Goal: Task Accomplishment & Management: Complete application form

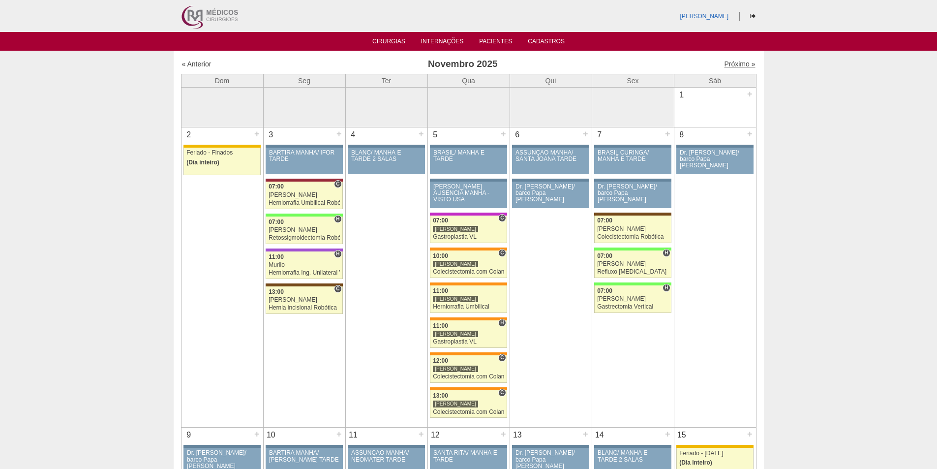
click at [727, 64] on link "Próximo »" at bounding box center [739, 64] width 31 height 8
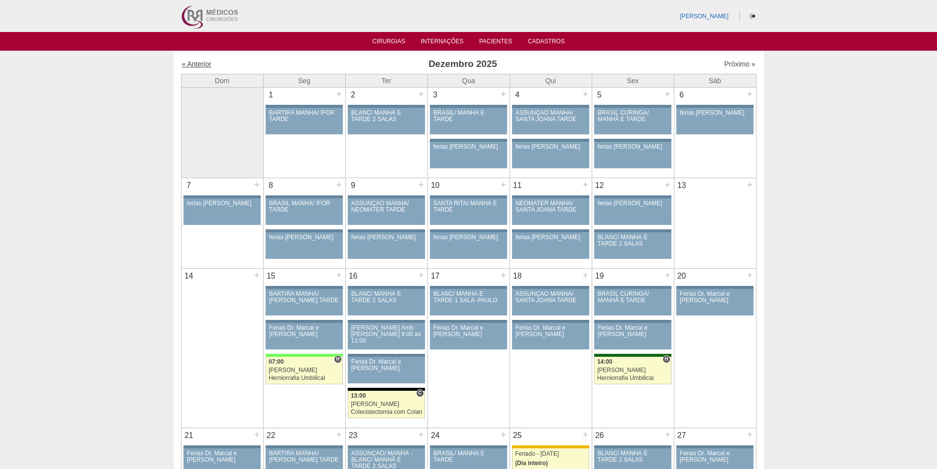
click at [194, 64] on link "« Anterior" at bounding box center [197, 64] width 30 height 8
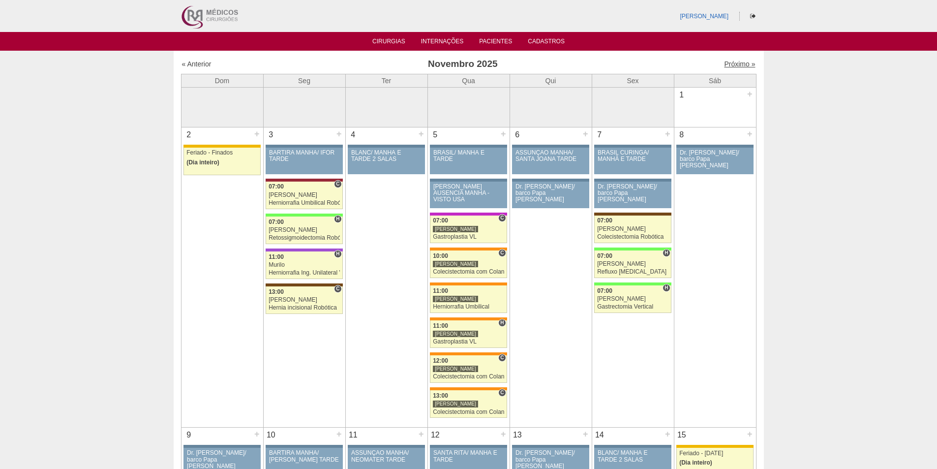
click at [726, 63] on link "Próximo »" at bounding box center [739, 64] width 31 height 8
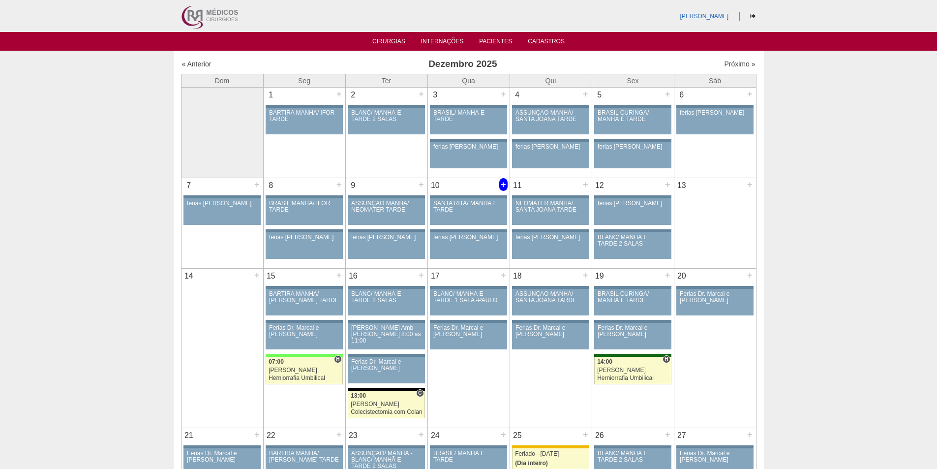
click at [503, 186] on div "+" at bounding box center [503, 184] width 8 height 13
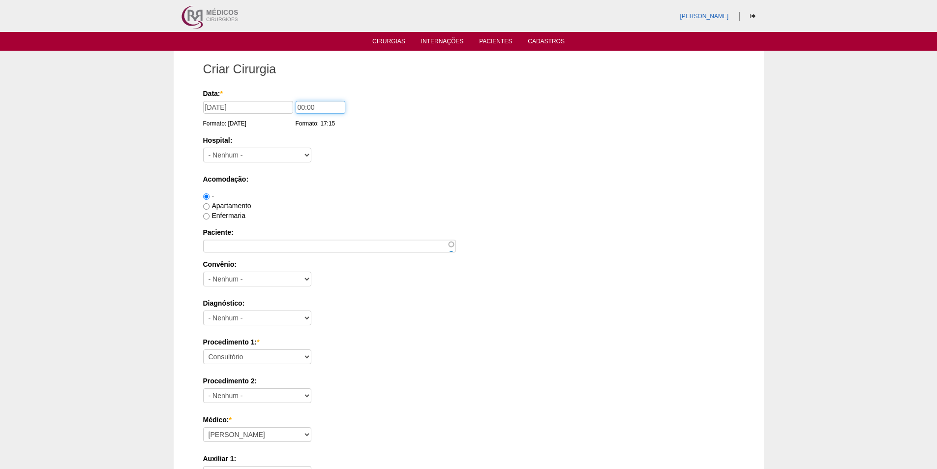
click at [303, 106] on input "00:00" at bounding box center [321, 107] width 50 height 13
type input "07:00"
click at [262, 153] on select "- [GEOGRAPHIC_DATA] - [DATE] [PERSON_NAME] Alvorada América Assunção Bartira Be…" at bounding box center [257, 155] width 108 height 15
select select "46"
click at [203, 148] on select "- [GEOGRAPHIC_DATA] - [DATE] [PERSON_NAME] Alvorada América Assunção Bartira Be…" at bounding box center [257, 155] width 108 height 15
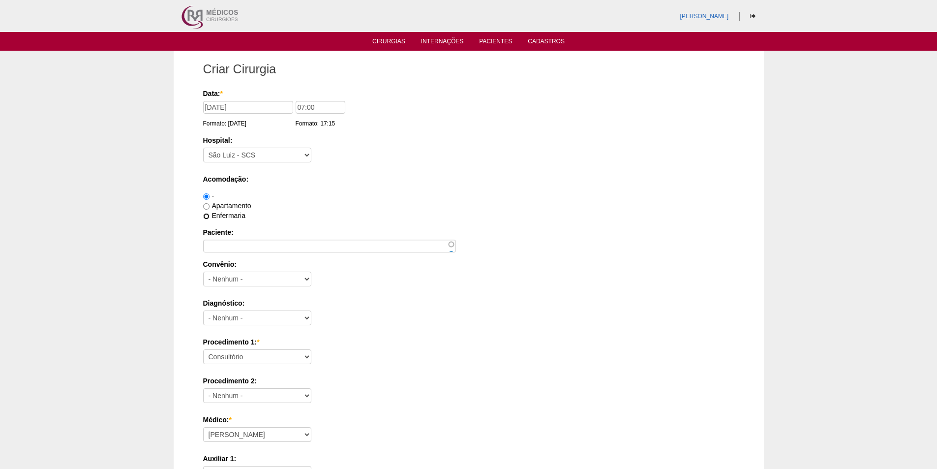
click at [206, 218] on input "Enfermaria" at bounding box center [206, 216] width 6 height 6
radio input "true"
click at [228, 248] on input "Paciente:" at bounding box center [329, 246] width 253 height 13
paste input "[PERSON_NAME] Tomaz da SIlva"
type input "[PERSON_NAME] Tomaz da SIlva"
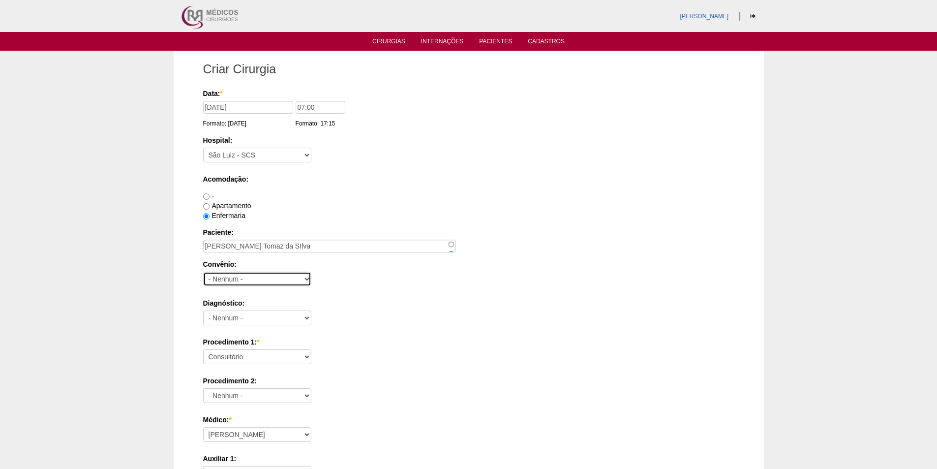
click at [229, 278] on select "- Nenhum - Abet Afresp Allianz Amil Blue Life Caasp Cabesp Caixa de Pensões Car…" at bounding box center [257, 279] width 108 height 15
select select "26"
click at [203, 272] on select "- Nenhum - Abet Afresp Allianz Amil Blue Life Caasp Cabesp Caixa de Pensões Car…" at bounding box center [257, 279] width 108 height 15
click at [276, 316] on select "- Nenhum - Abdome Agudo Abscesso Hepático Abscesso Perianal Abscesso Peritoneal…" at bounding box center [257, 318] width 108 height 15
select select "12"
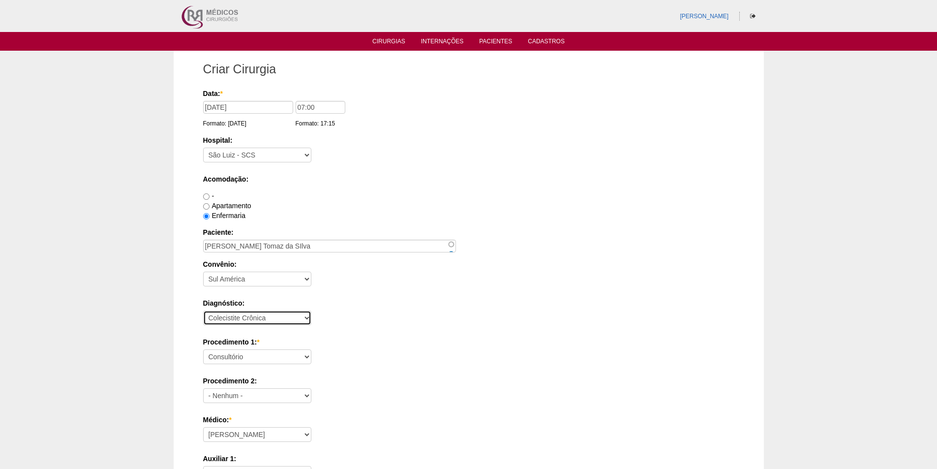
click at [203, 311] on select "- Nenhum - Abdome Agudo Abscesso Hepático Abscesso Perianal Abscesso Peritoneal…" at bounding box center [257, 318] width 108 height 15
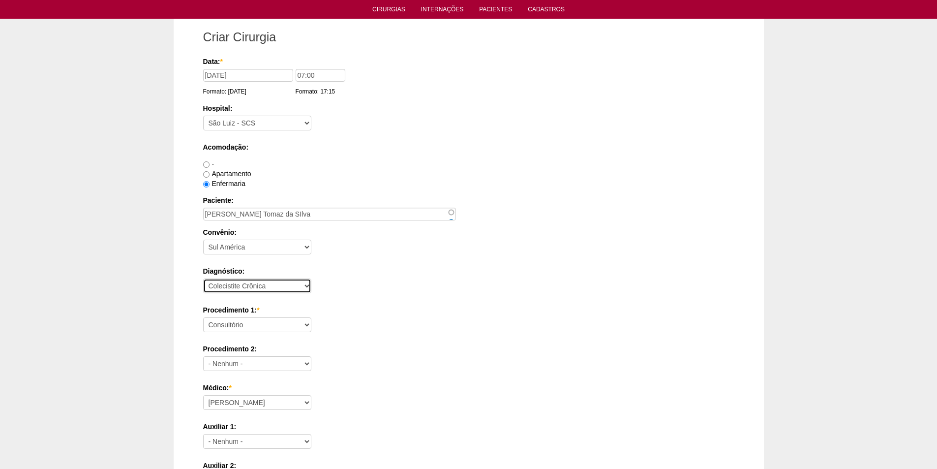
scroll to position [49, 0]
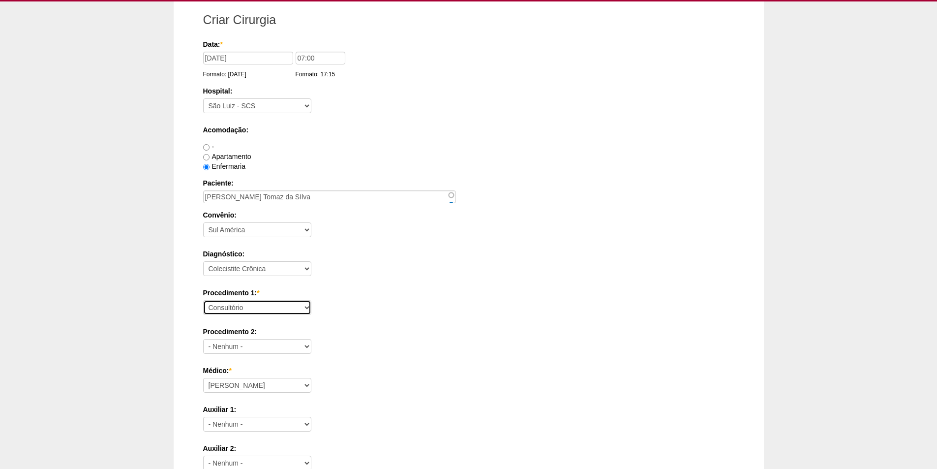
click at [254, 305] on select "Consultório Abscesso Hepático - Drenagem Abscesso perianal Amputação Abdômino P…" at bounding box center [257, 307] width 108 height 15
select select "3735"
click at [203, 300] on select "Consultório Abscesso Hepático - Drenagem Abscesso perianal Amputação Abdômino P…" at bounding box center [257, 307] width 108 height 15
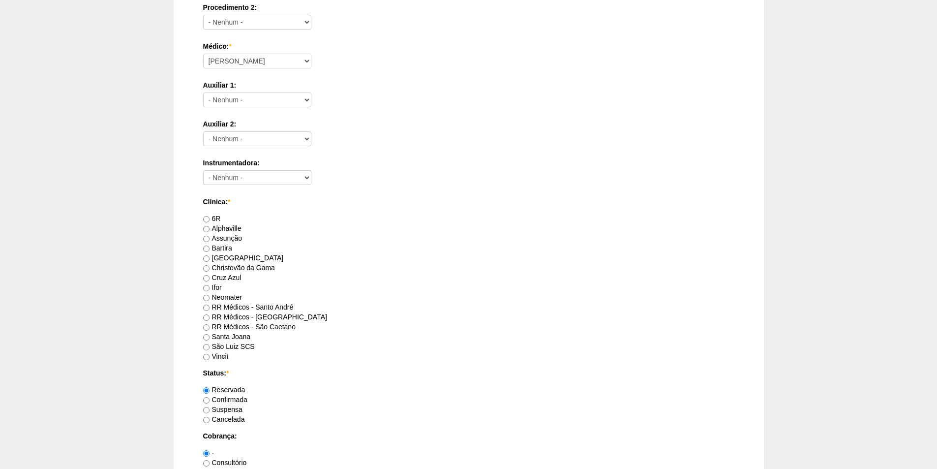
scroll to position [394, 0]
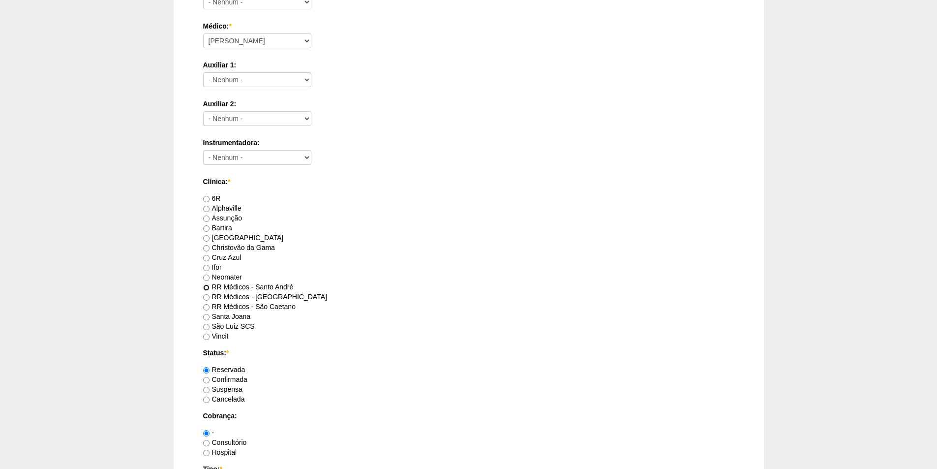
click at [207, 286] on input "RR Médicos - Santo André" at bounding box center [206, 287] width 6 height 6
radio input "true"
drag, startPoint x: 206, startPoint y: 442, endPoint x: 301, endPoint y: 384, distance: 111.3
click at [210, 437] on div "Consultório" at bounding box center [468, 442] width 531 height 10
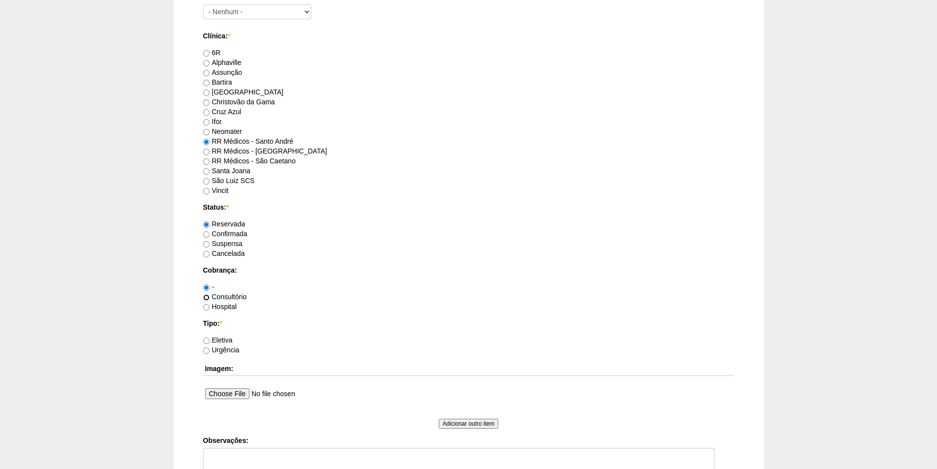
scroll to position [541, 0]
click at [207, 295] on input "Consultório" at bounding box center [206, 295] width 6 height 6
radio input "true"
click at [207, 339] on input "Eletiva" at bounding box center [206, 339] width 6 height 6
radio input "true"
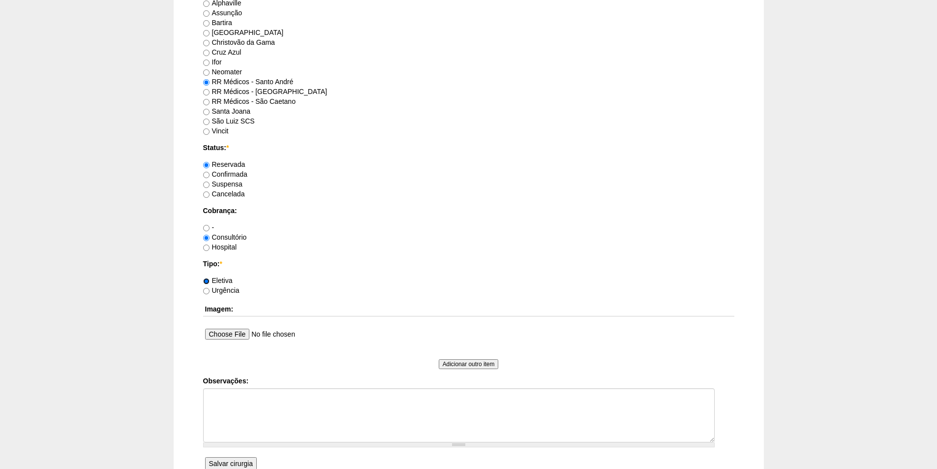
scroll to position [689, 0]
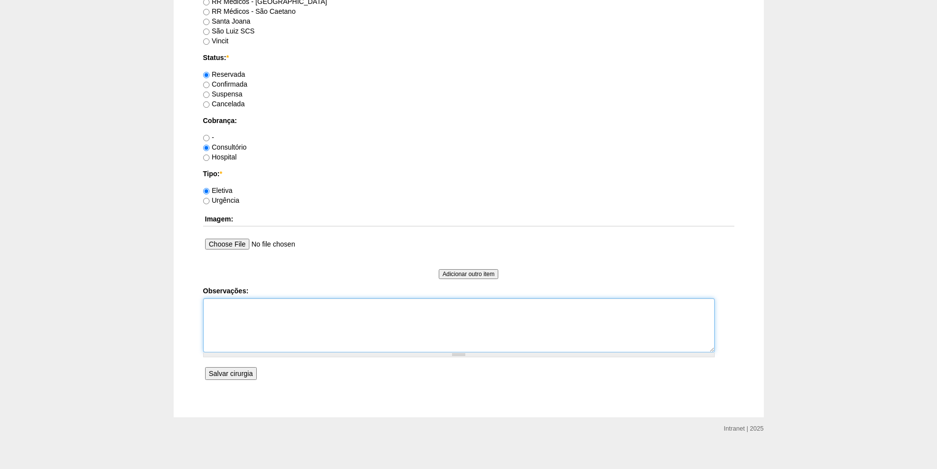
click at [225, 314] on textarea "Observações:" at bounding box center [459, 325] width 512 height 54
type textarea "Verificar autorização"
click at [226, 369] on input "Salvar cirurgia" at bounding box center [231, 373] width 52 height 13
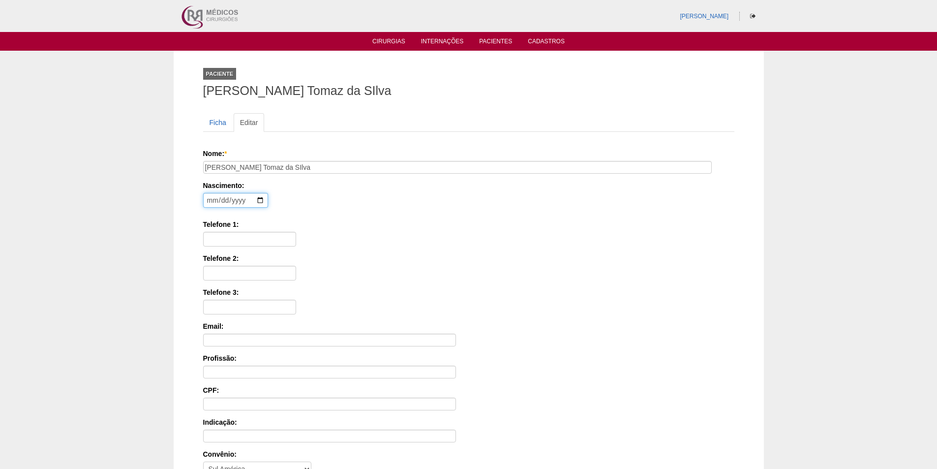
click at [207, 201] on input "date" at bounding box center [235, 200] width 65 height 15
type input "2001-10-17"
click at [225, 240] on input "Telefone 1:" at bounding box center [249, 239] width 93 height 15
paste input "95023-4249"
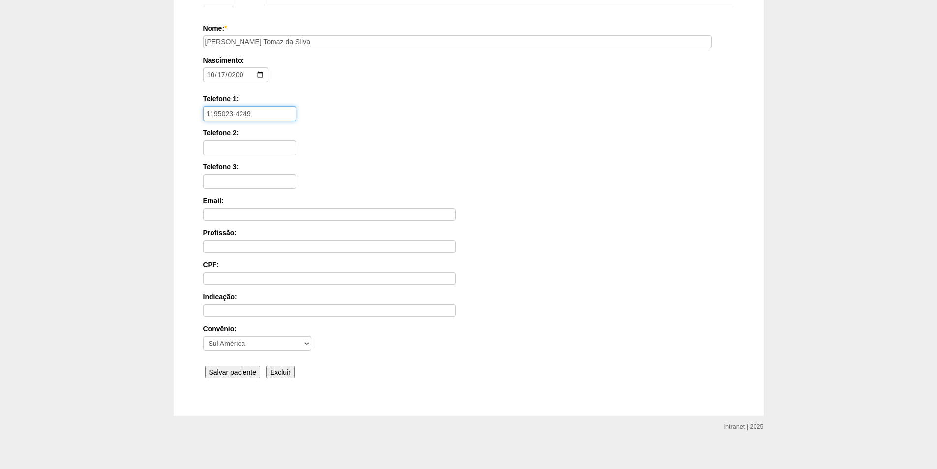
scroll to position [132, 0]
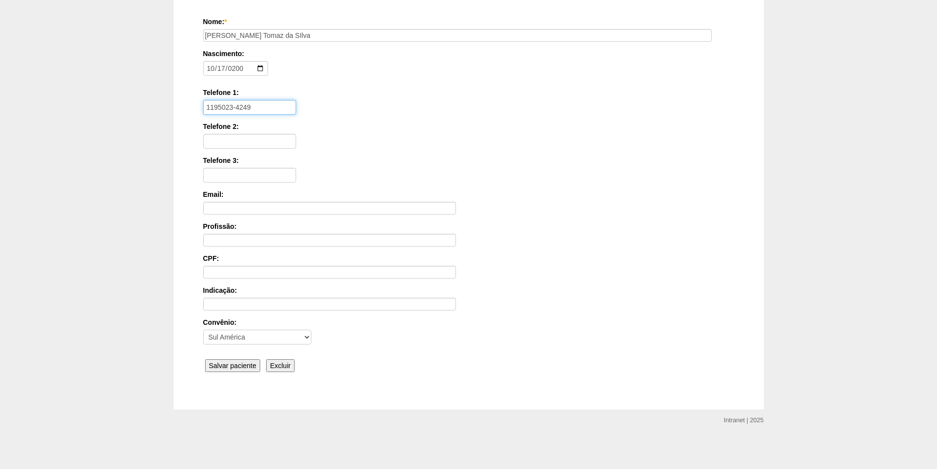
type input "1195023-4249"
click at [232, 366] on input "Salvar paciente" at bounding box center [233, 365] width 56 height 13
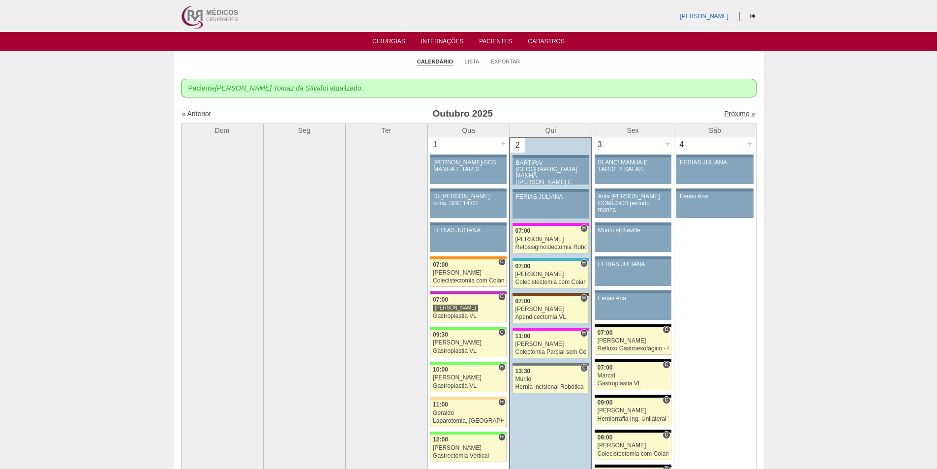
click at [725, 116] on link "Próximo »" at bounding box center [739, 114] width 31 height 8
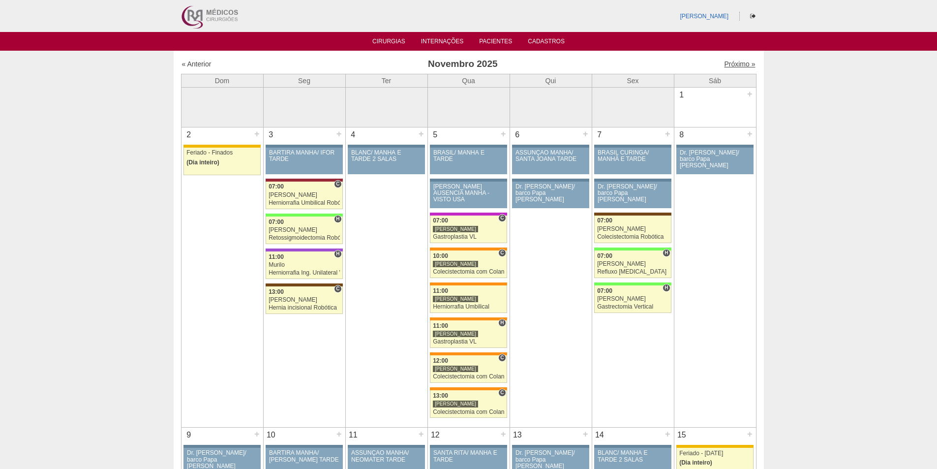
click at [727, 62] on link "Próximo »" at bounding box center [739, 64] width 31 height 8
